Goal: Task Accomplishment & Management: Use online tool/utility

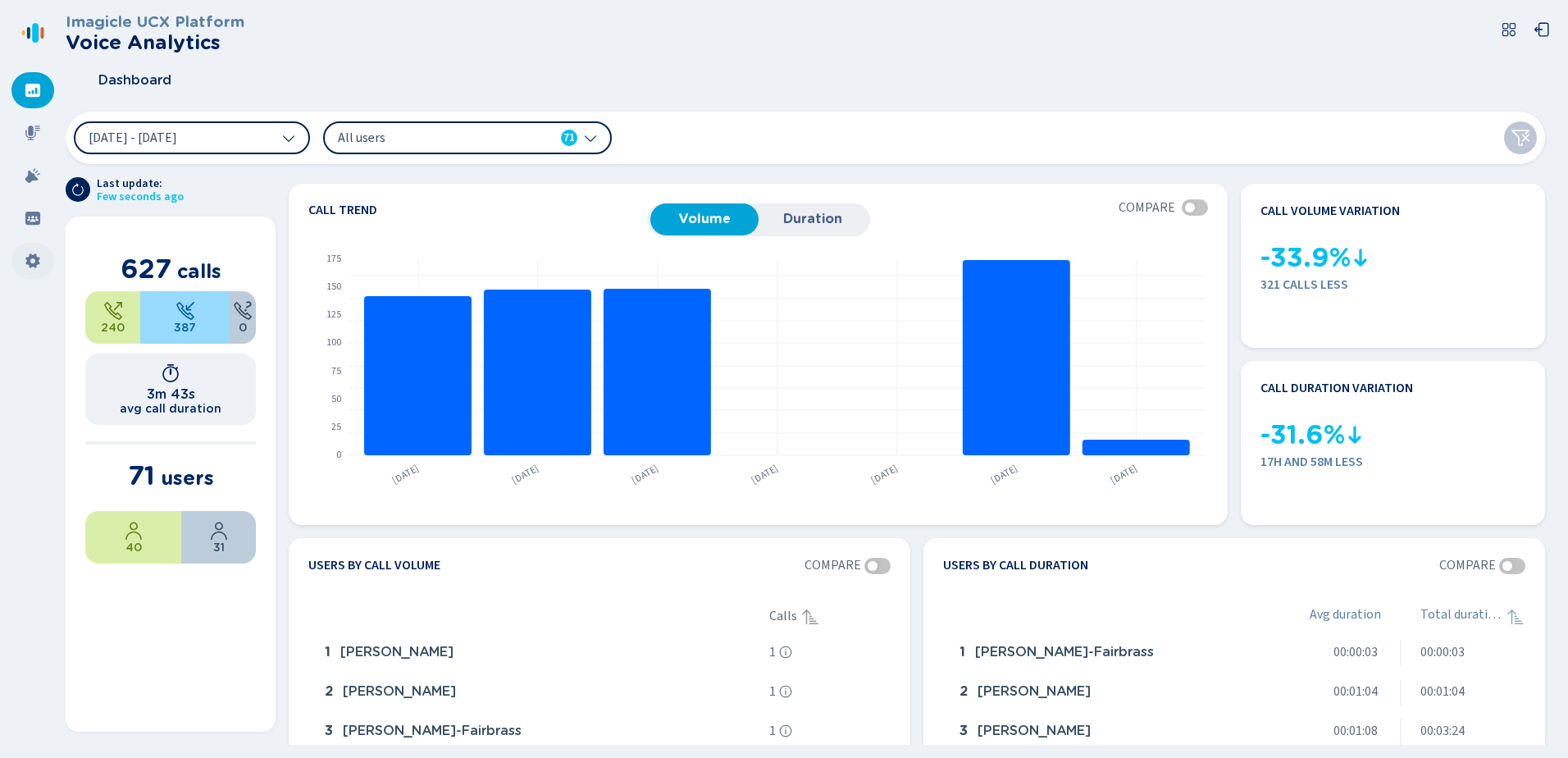
click at [28, 257] on icon at bounding box center [32, 260] width 17 height 17
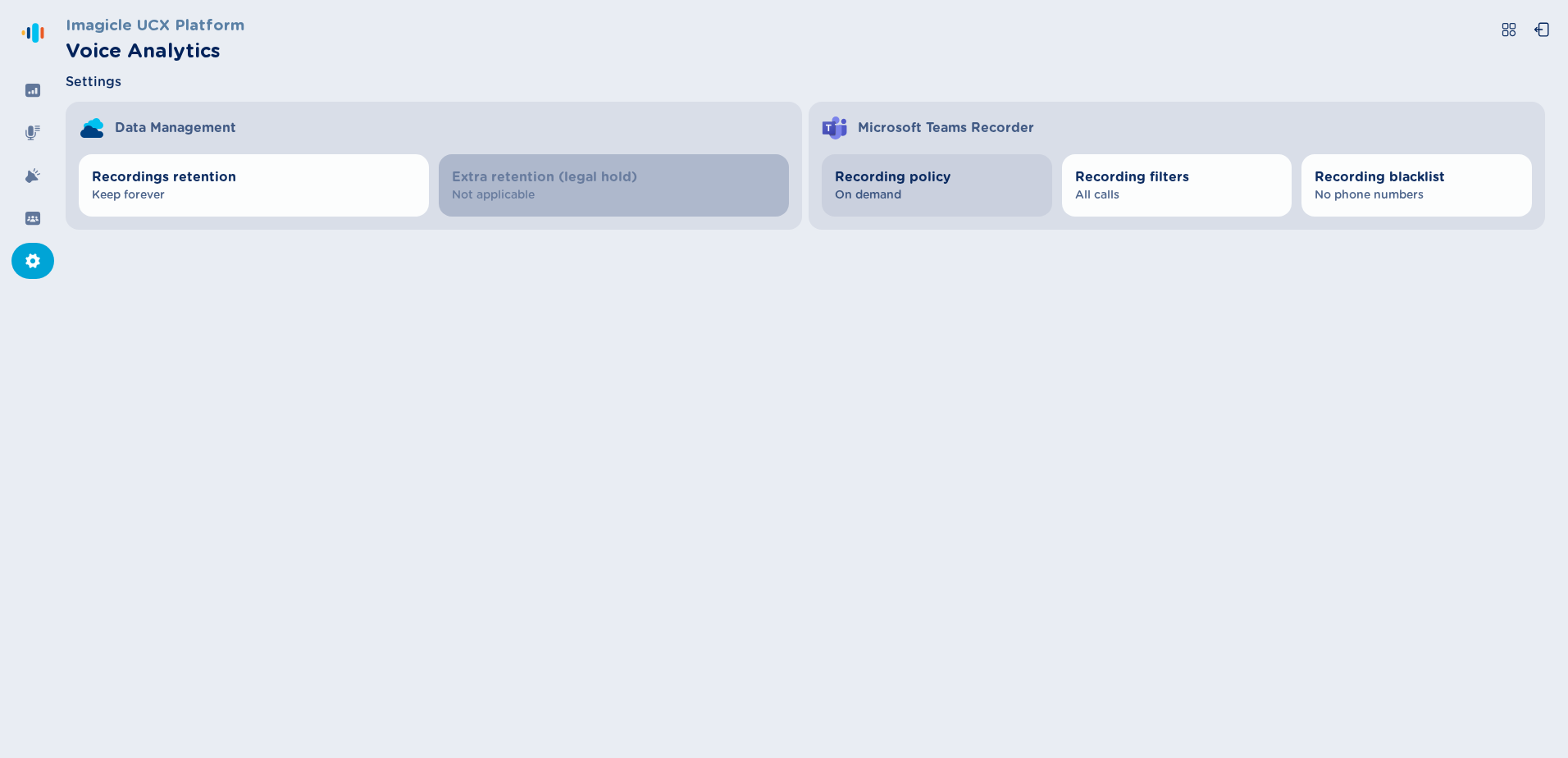
click at [919, 169] on span "Recording policy" at bounding box center [936, 177] width 204 height 19
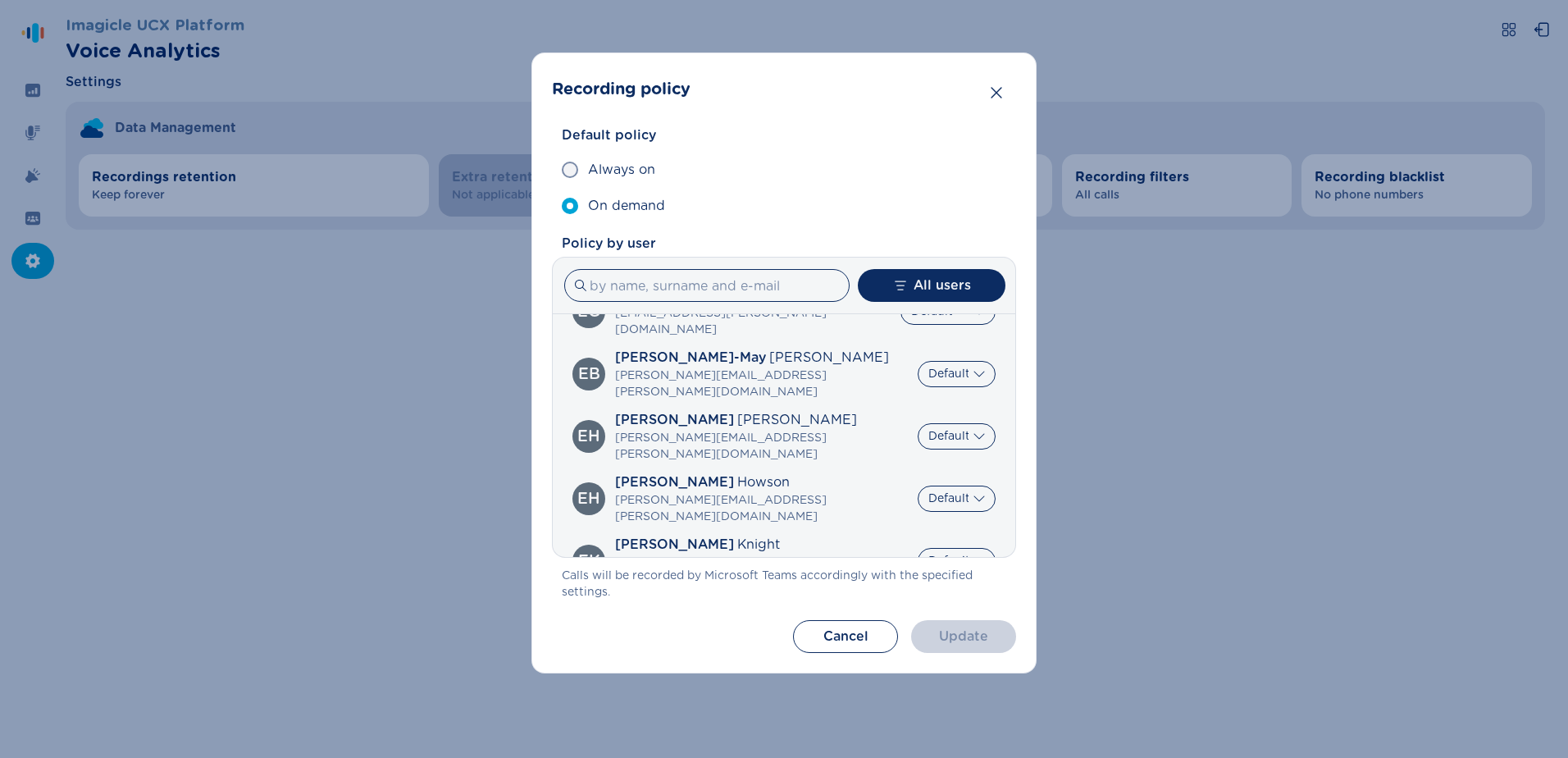
scroll to position [984, 0]
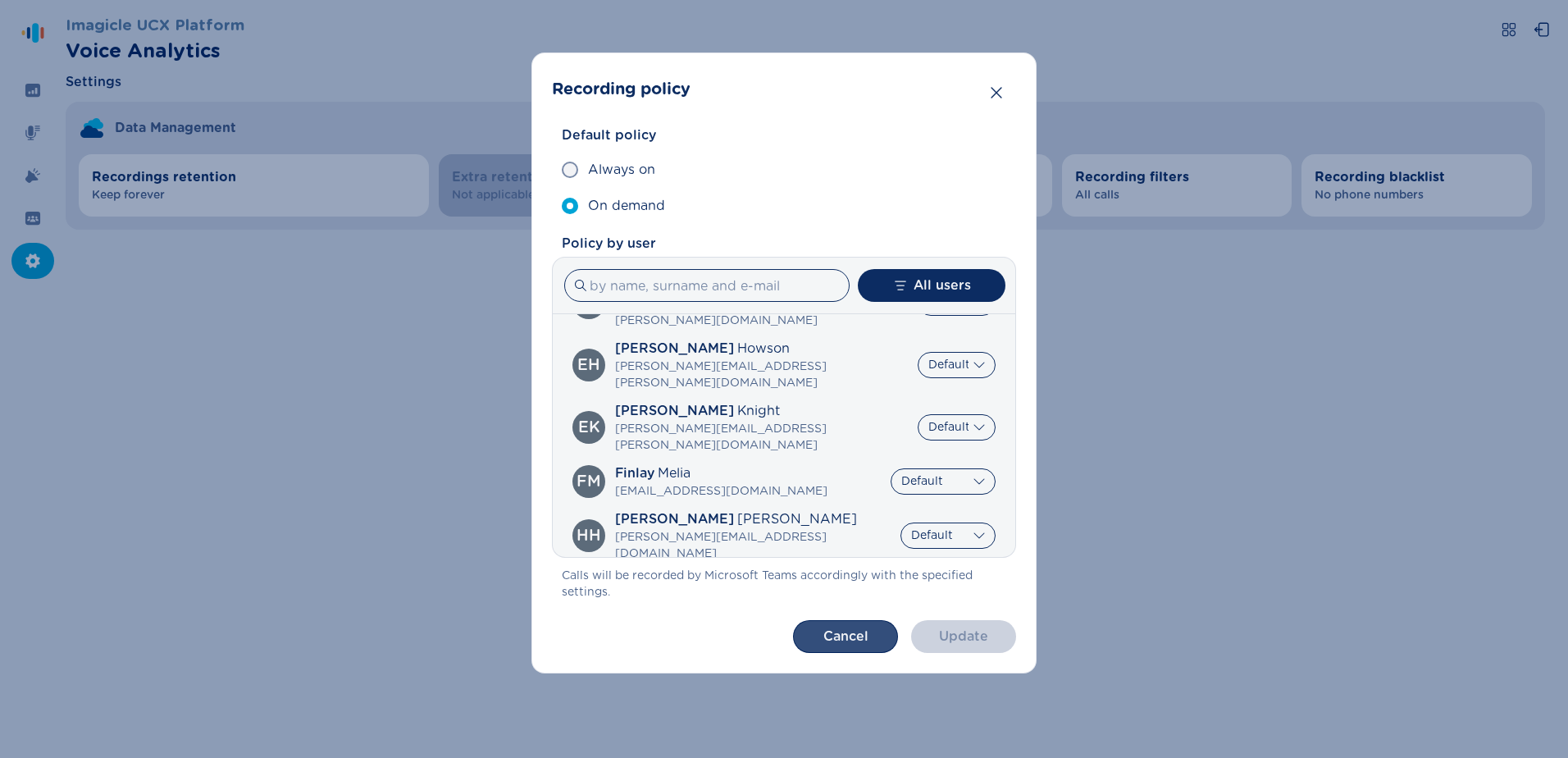
click at [853, 641] on button "Cancel" at bounding box center [845, 636] width 105 height 32
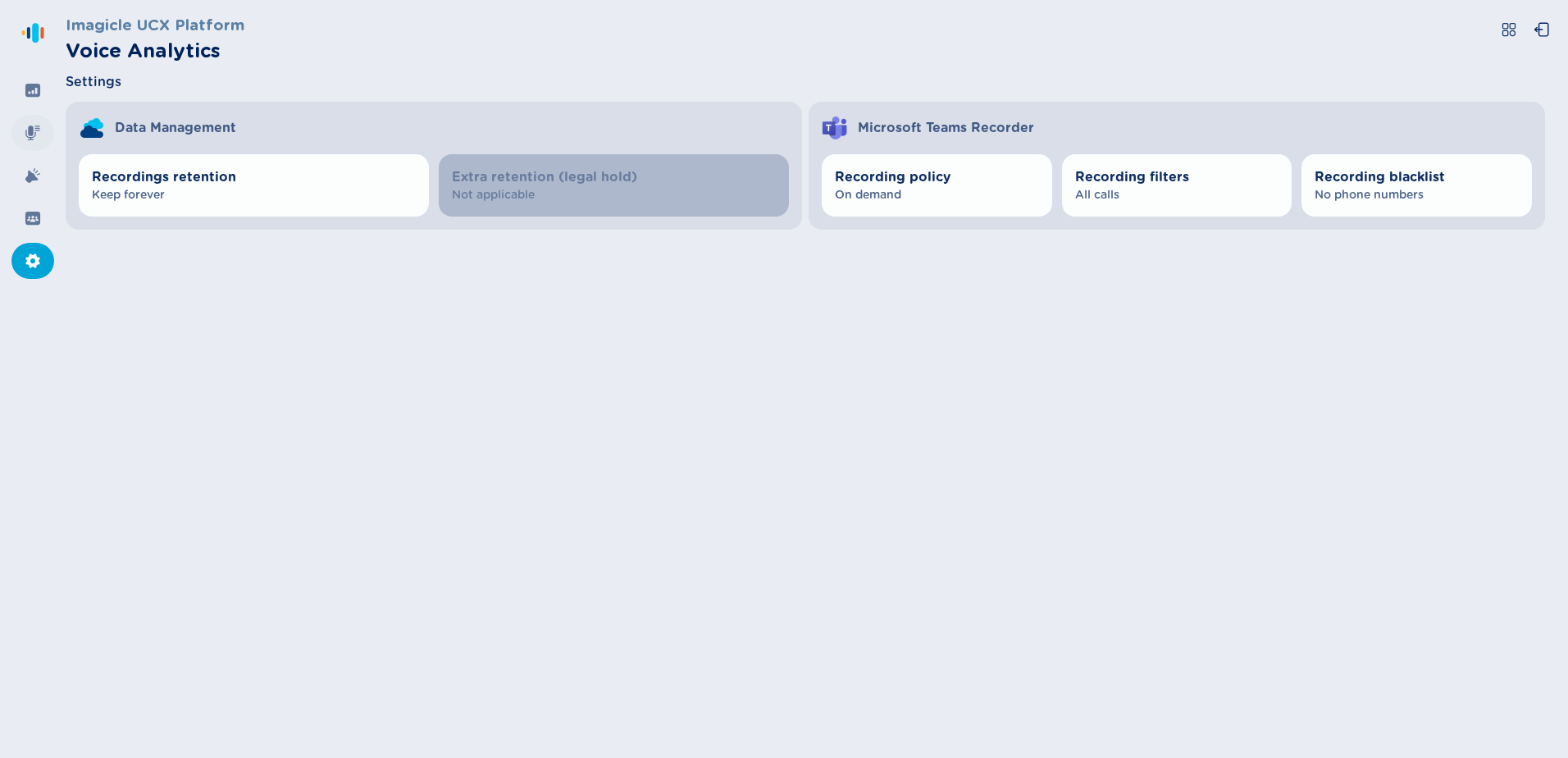
click at [26, 122] on div at bounding box center [32, 132] width 43 height 36
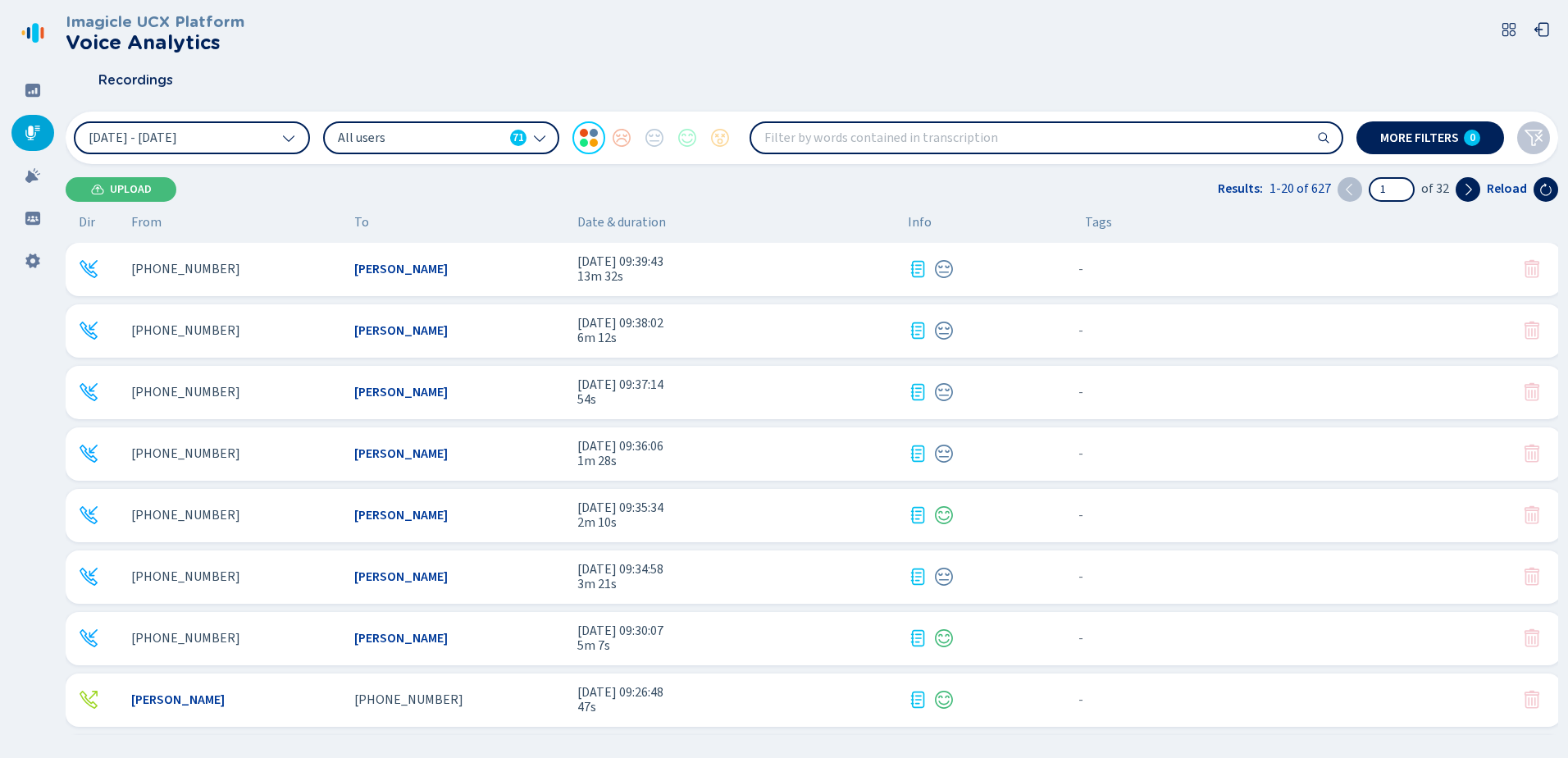
click at [591, 336] on span "6m 12s" at bounding box center [736, 337] width 317 height 15
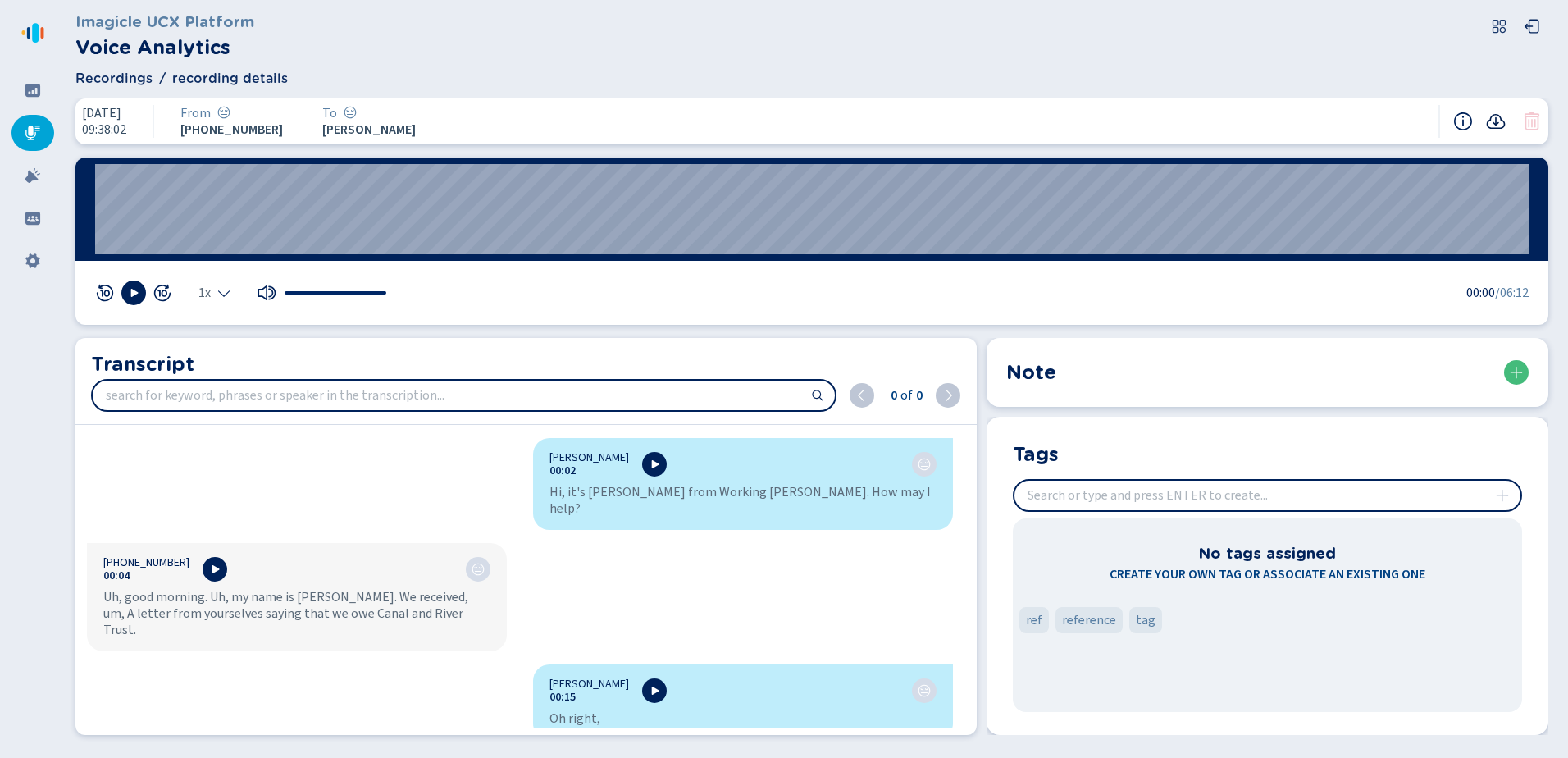
click at [1495, 118] on icon at bounding box center [1495, 121] width 19 height 19
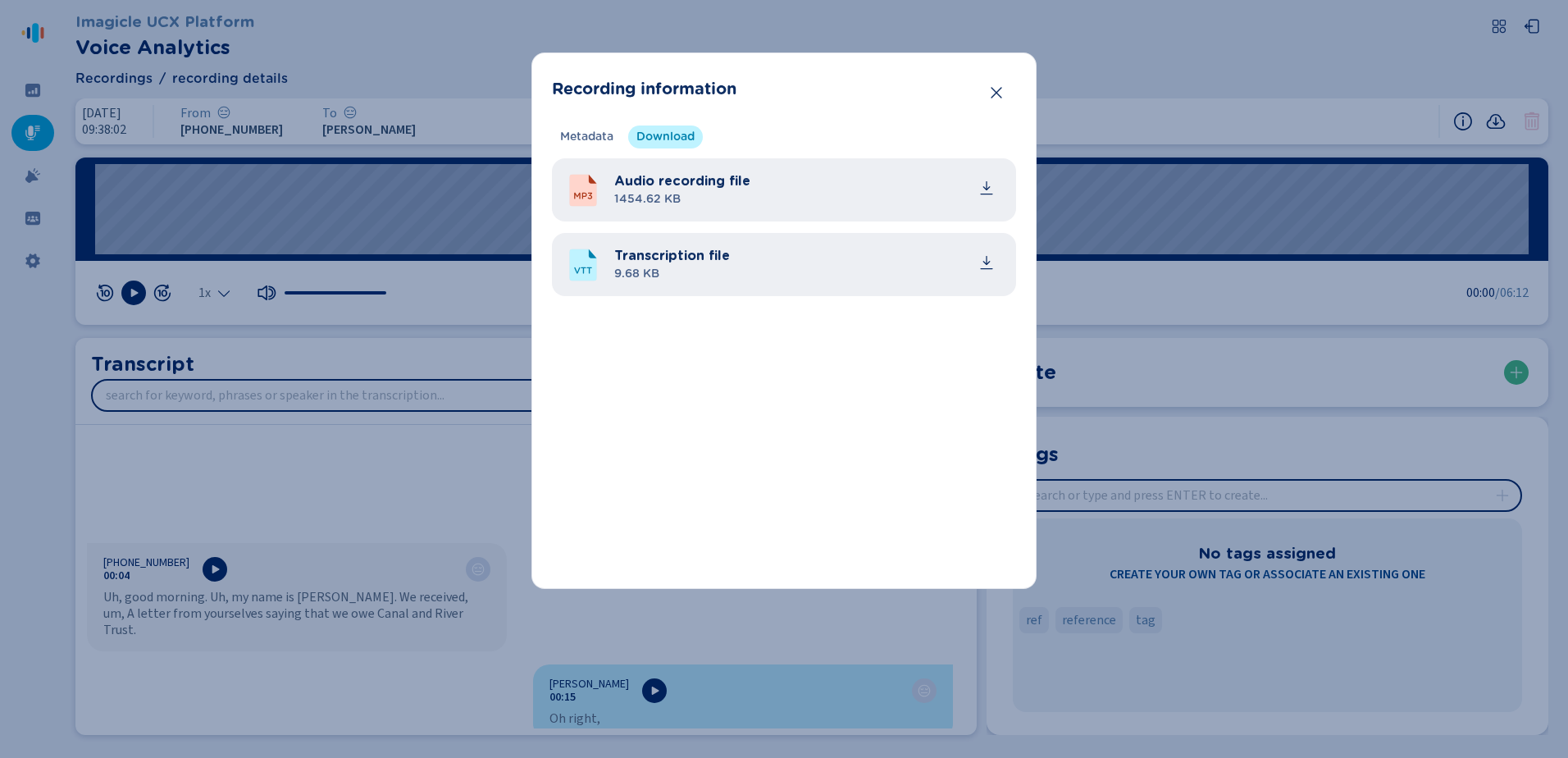
drag, startPoint x: 674, startPoint y: 135, endPoint x: 663, endPoint y: 134, distance: 11.0
click at [668, 135] on ul "Metadata Download" at bounding box center [627, 137] width 151 height 23
click at [986, 191] on icon "common.download" at bounding box center [986, 188] width 17 height 17
click at [982, 259] on icon "common.download" at bounding box center [986, 262] width 17 height 17
click at [999, 92] on icon "Close" at bounding box center [996, 92] width 17 height 17
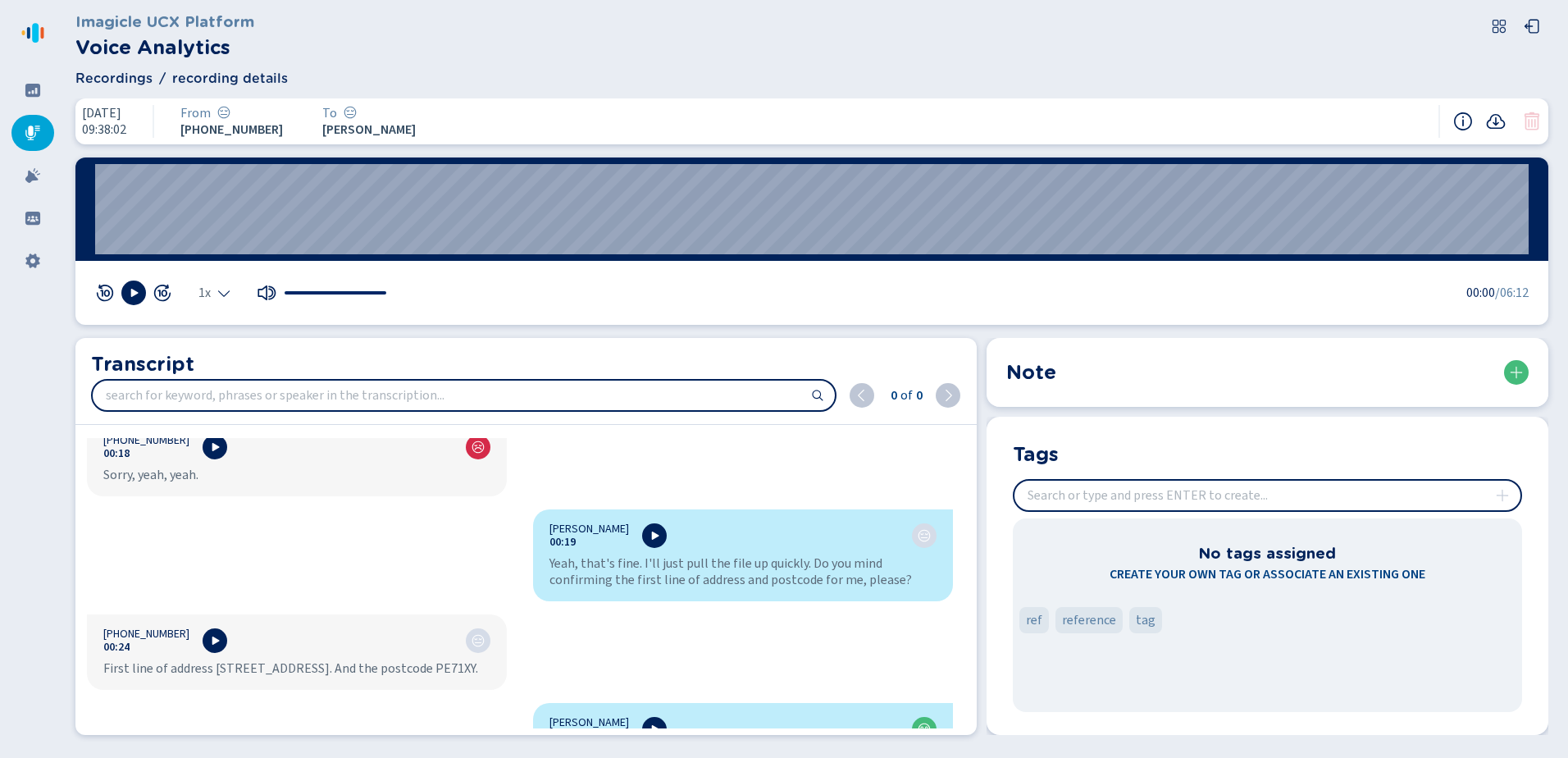
scroll to position [574, 0]
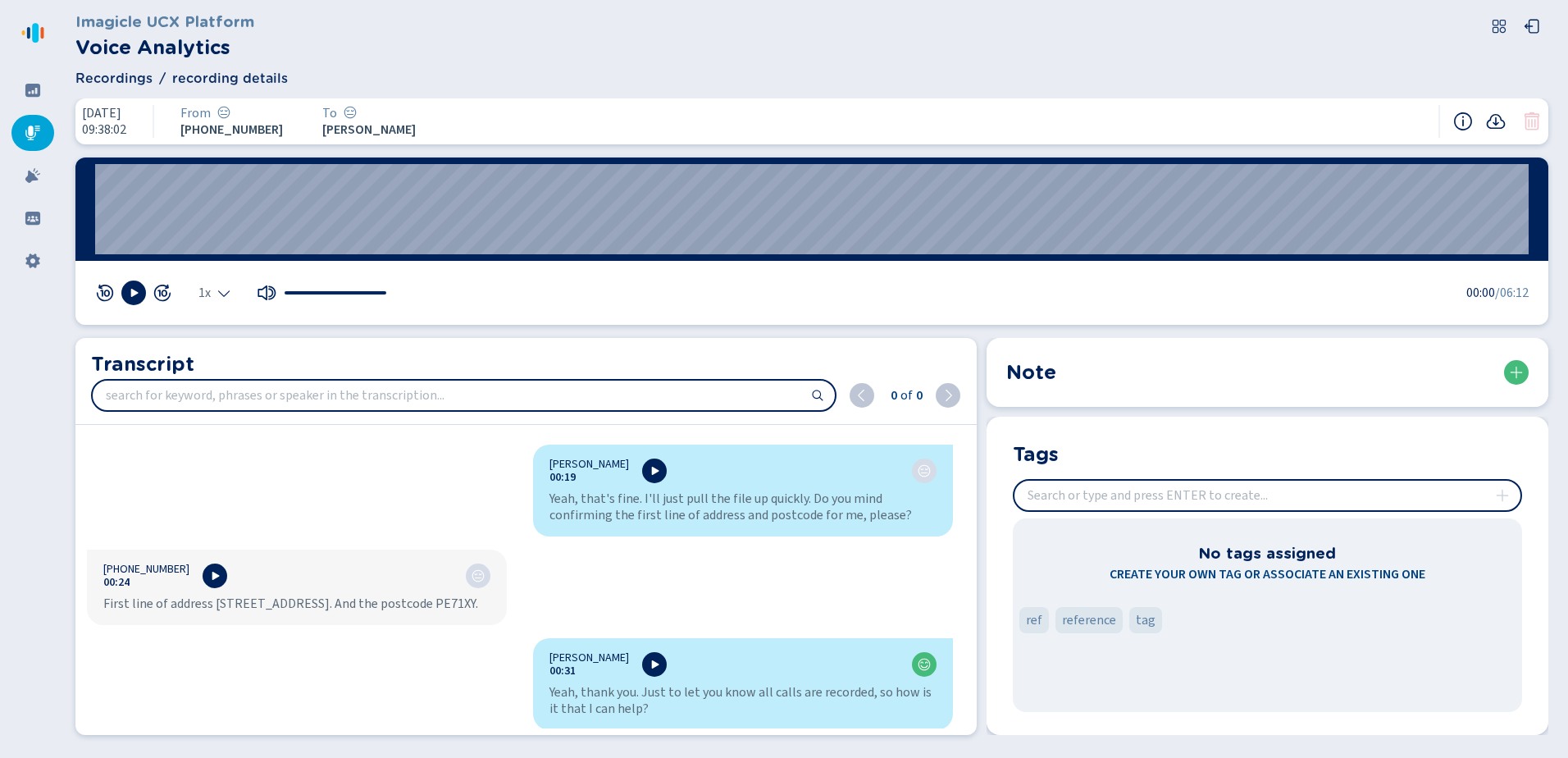
click at [31, 131] on icon at bounding box center [32, 132] width 15 height 15
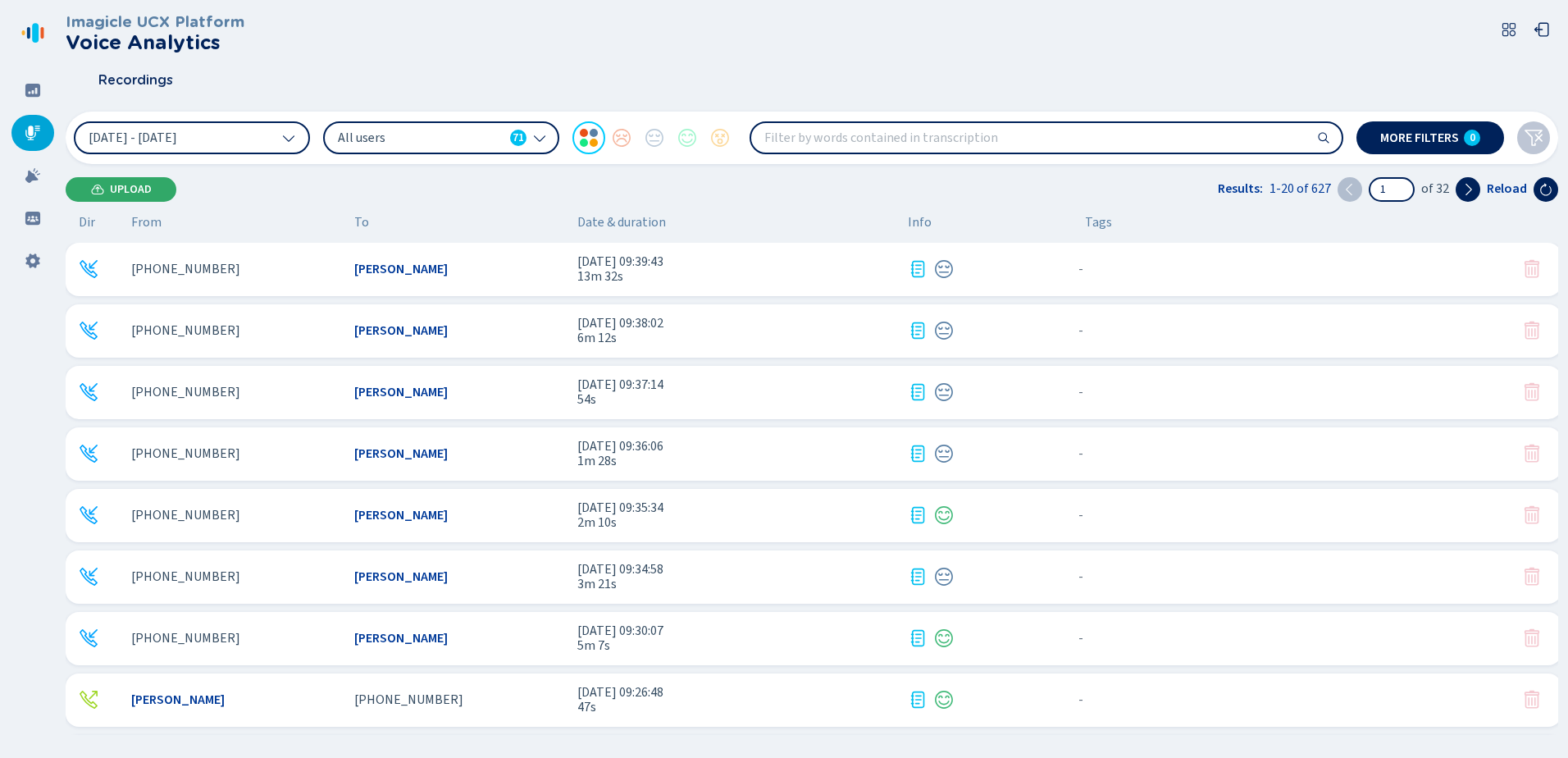
click at [143, 185] on span "Upload" at bounding box center [131, 189] width 42 height 13
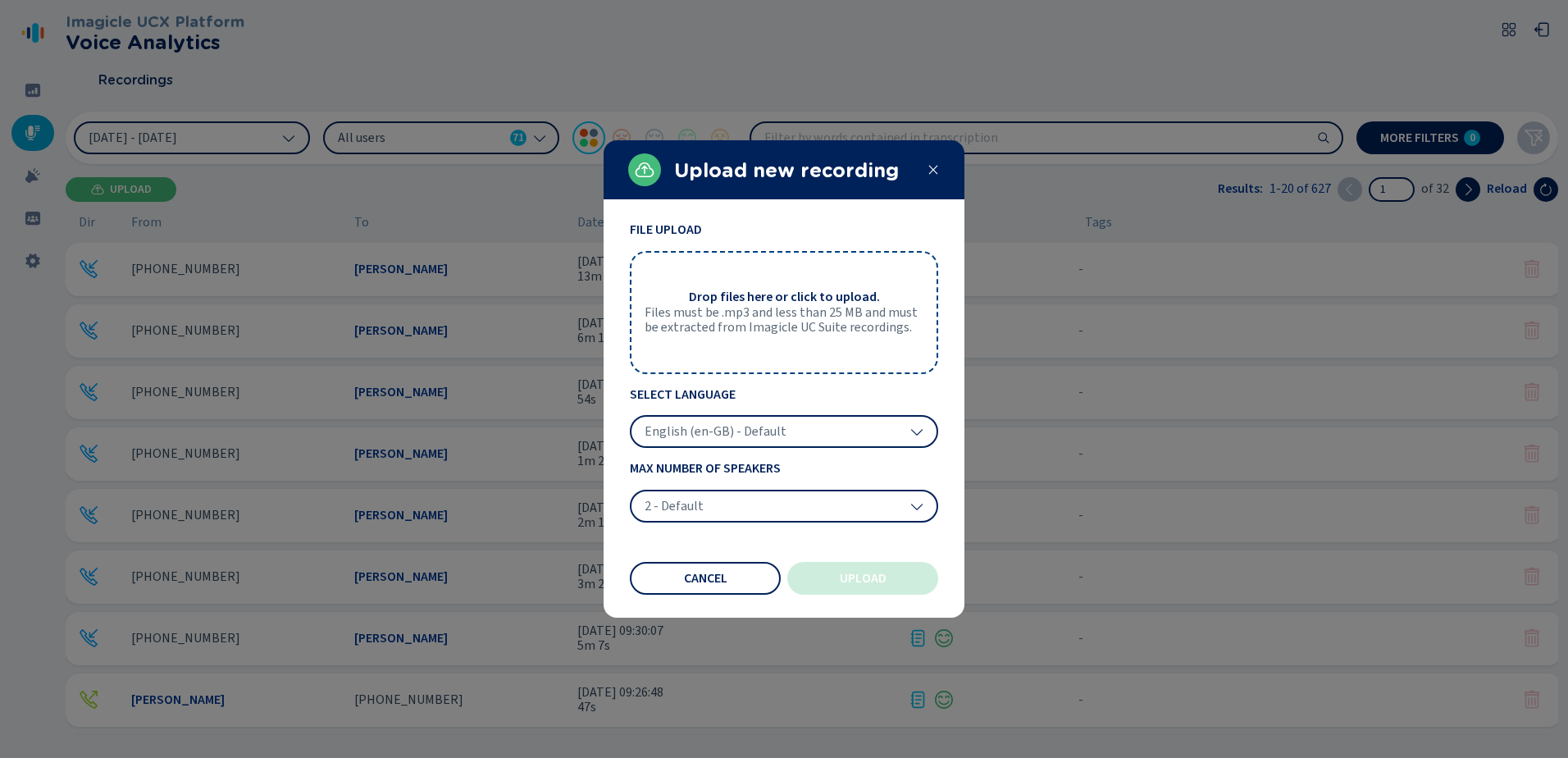
click at [728, 504] on div "2 - Default" at bounding box center [784, 506] width 308 height 32
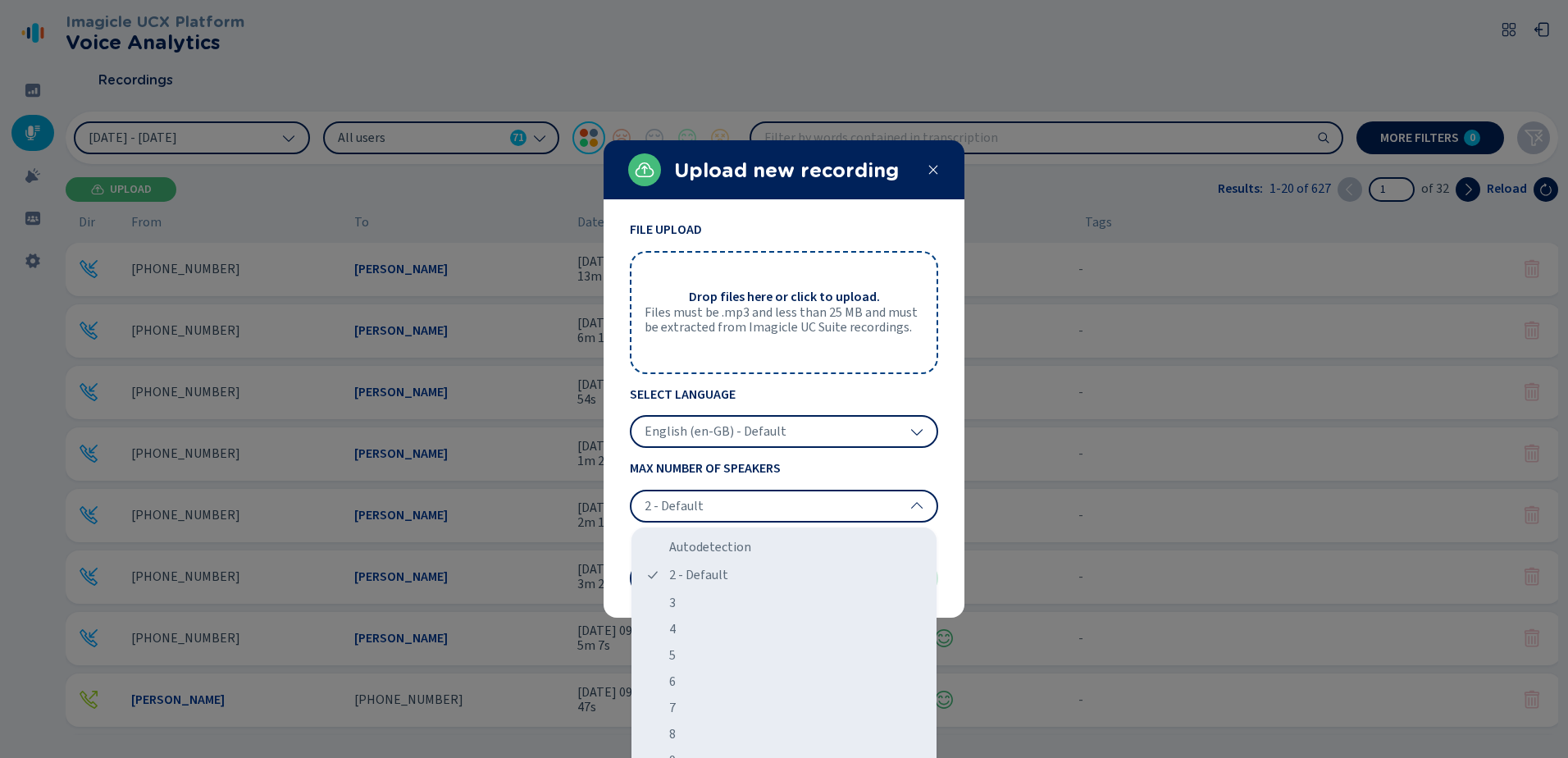
click at [729, 504] on div "2 - Default" at bounding box center [784, 506] width 308 height 32
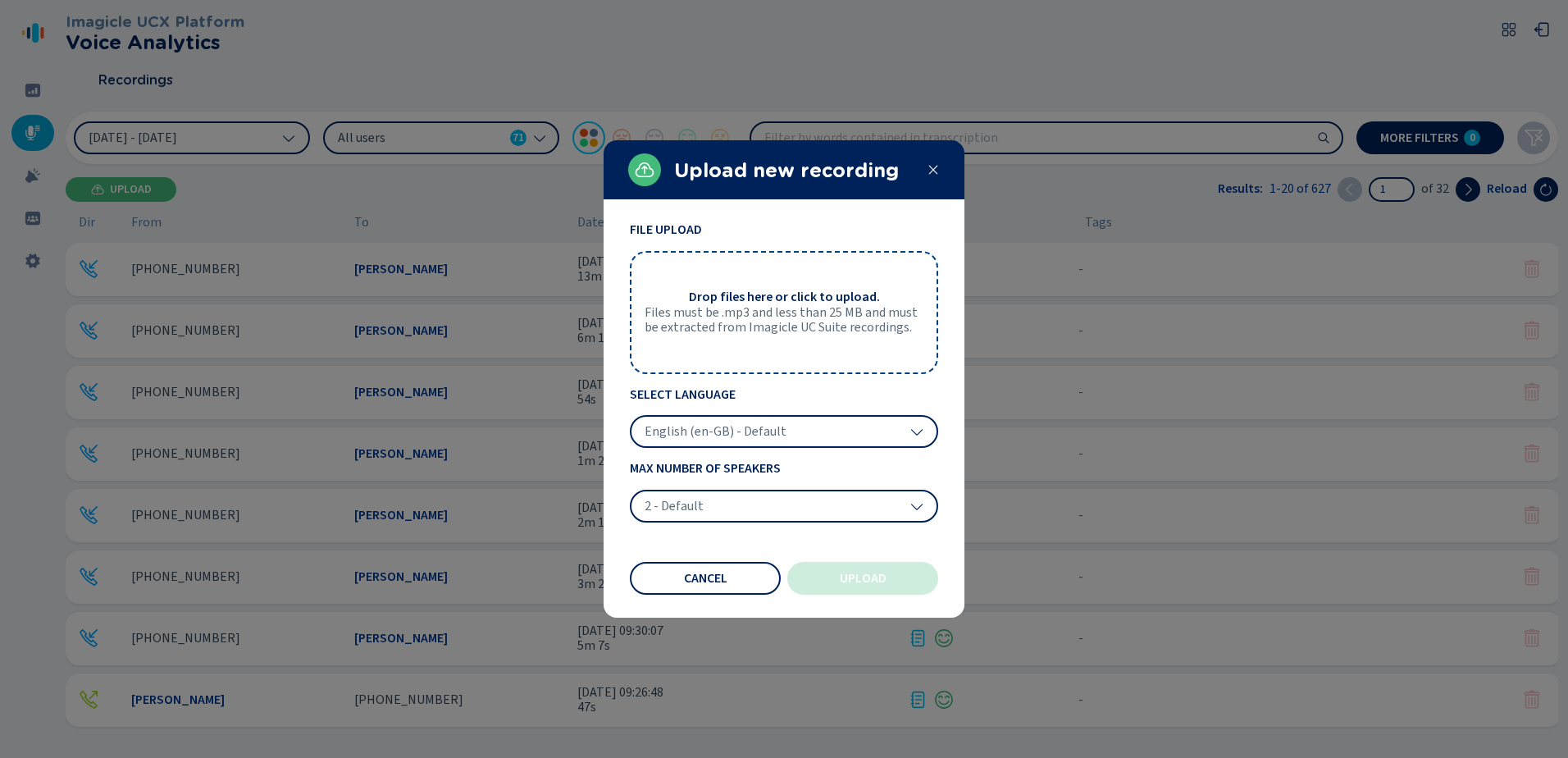
click at [743, 432] on span "English (en-GB) - Default" at bounding box center [716, 431] width 142 height 17
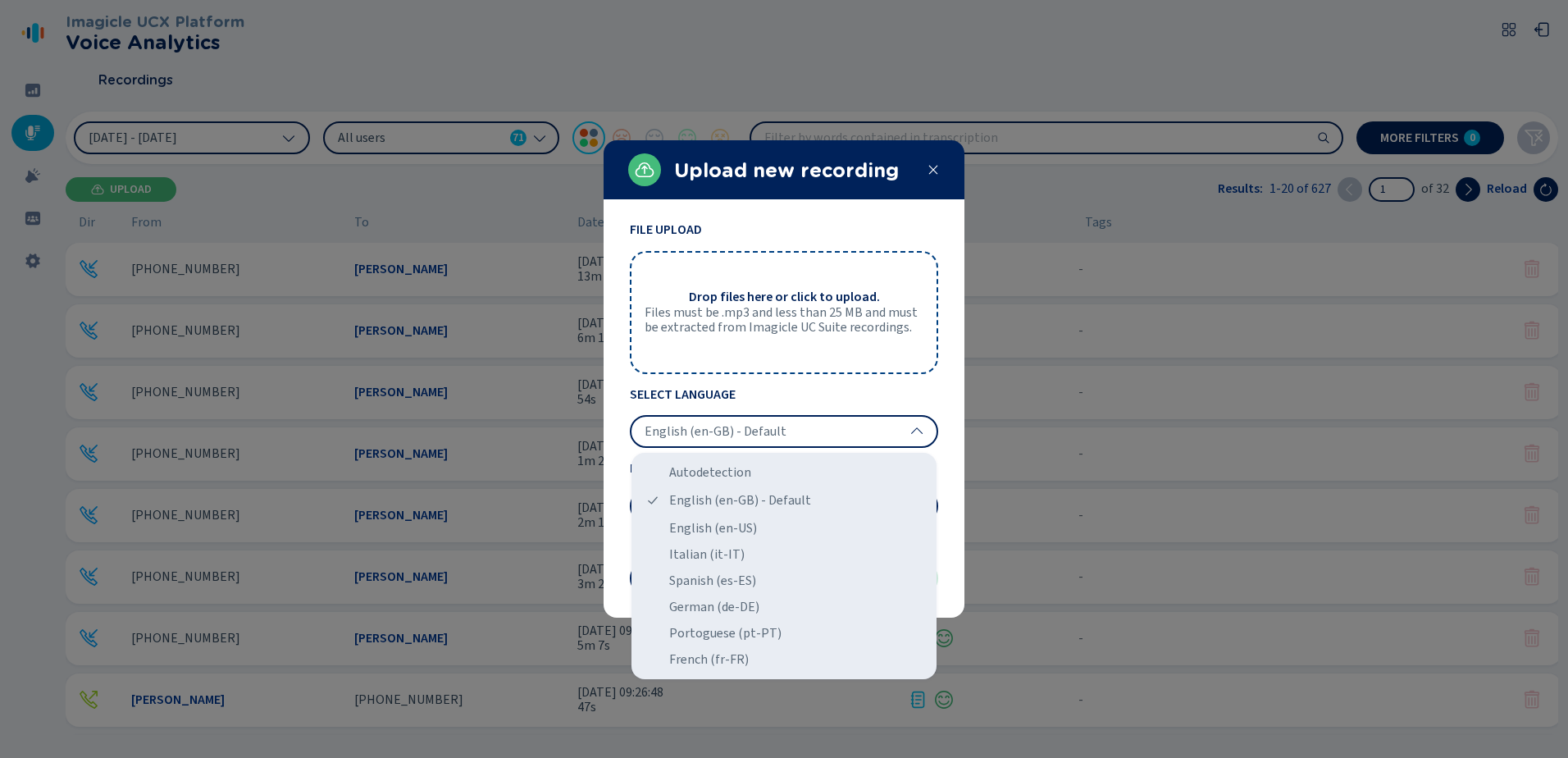
click at [743, 432] on span "English (en-GB) - Default" at bounding box center [716, 431] width 142 height 17
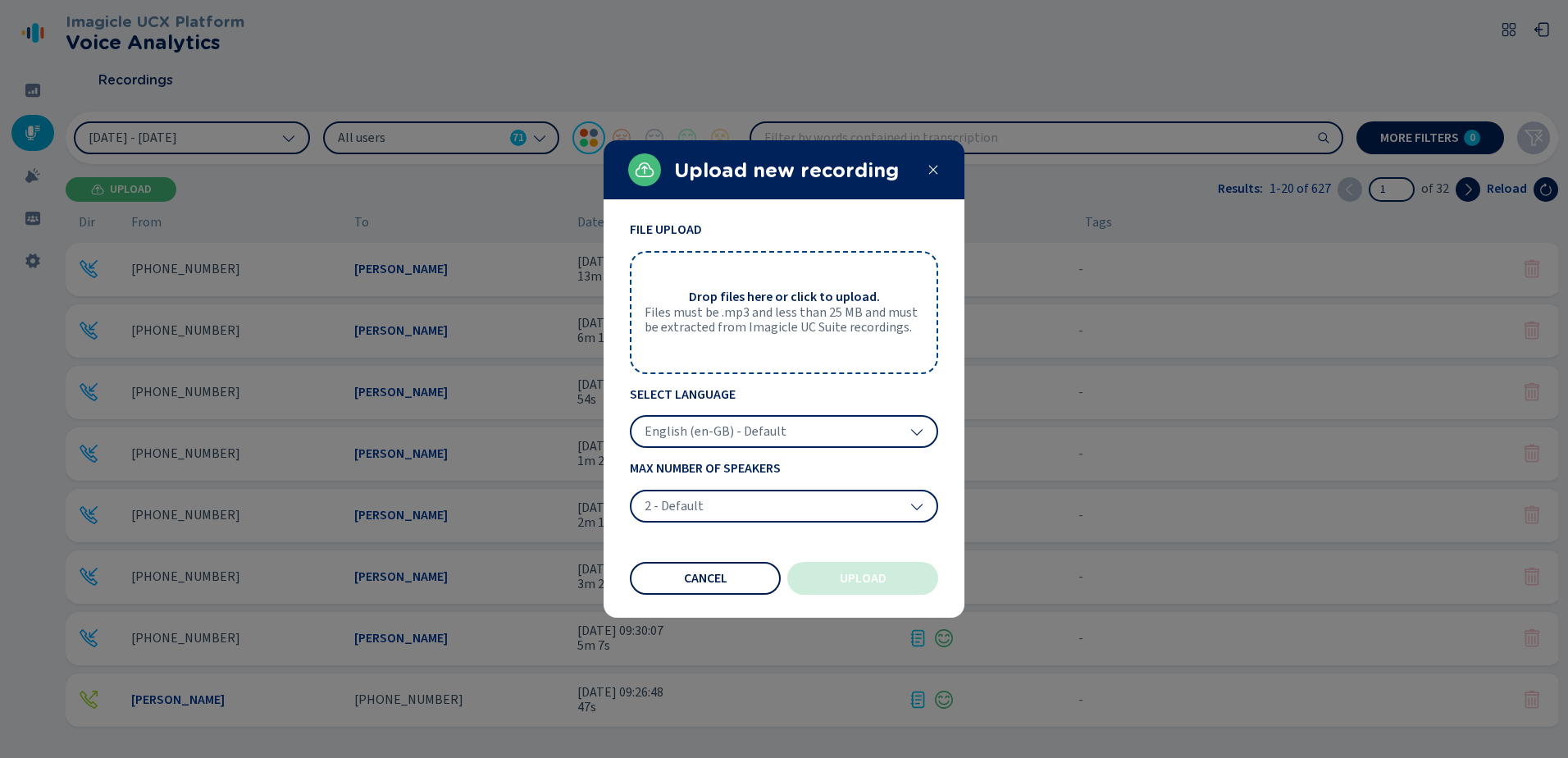
click at [711, 571] on span "Cancel" at bounding box center [706, 577] width 44 height 13
